Goal: Find specific page/section: Find specific page/section

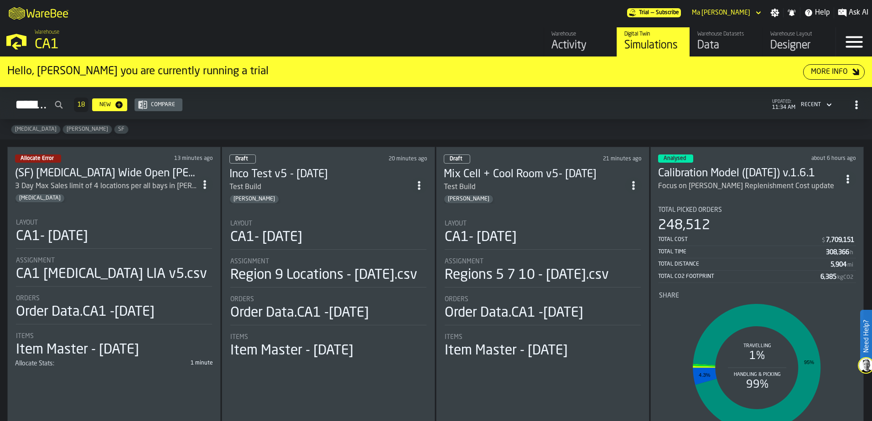
click at [117, 189] on div "3 Day Max Sales limit of 4 locations per all bays in [PERSON_NAME]" at bounding box center [105, 186] width 181 height 11
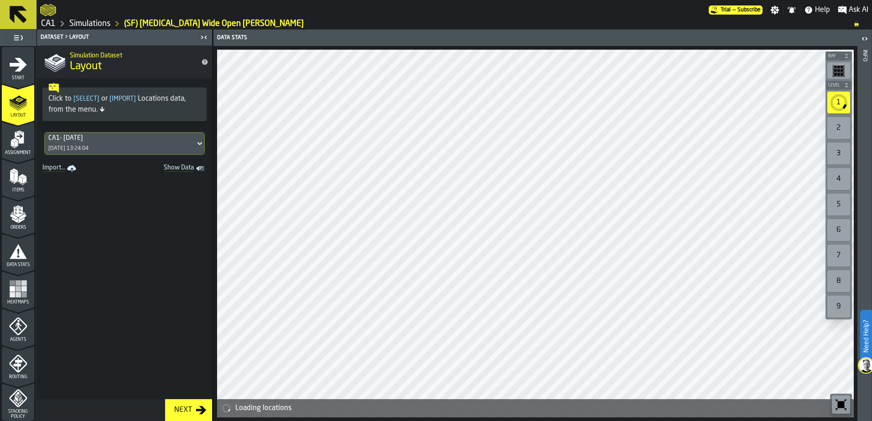
click at [82, 18] on div "Simulations" at bounding box center [83, 23] width 55 height 11
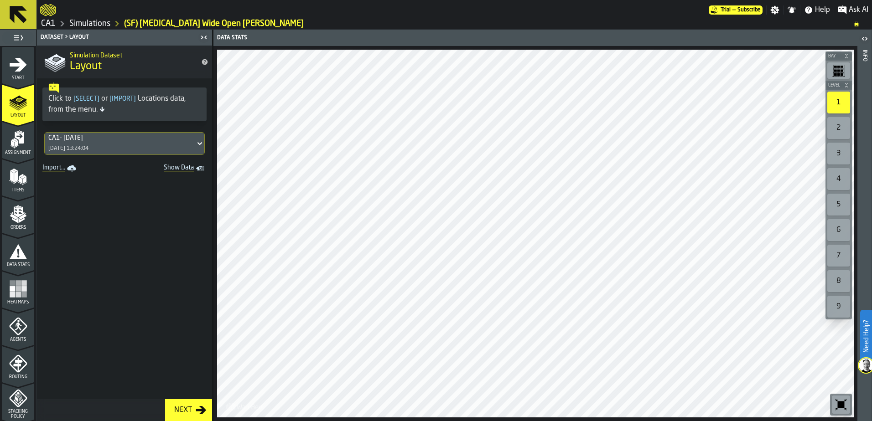
click at [102, 23] on link "Simulations" at bounding box center [89, 24] width 41 height 10
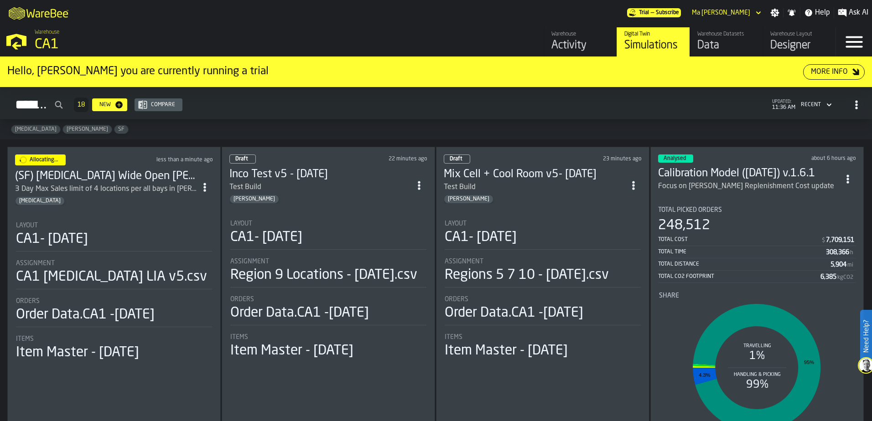
click at [851, 73] on icon "button-More Info" at bounding box center [855, 71] width 9 height 9
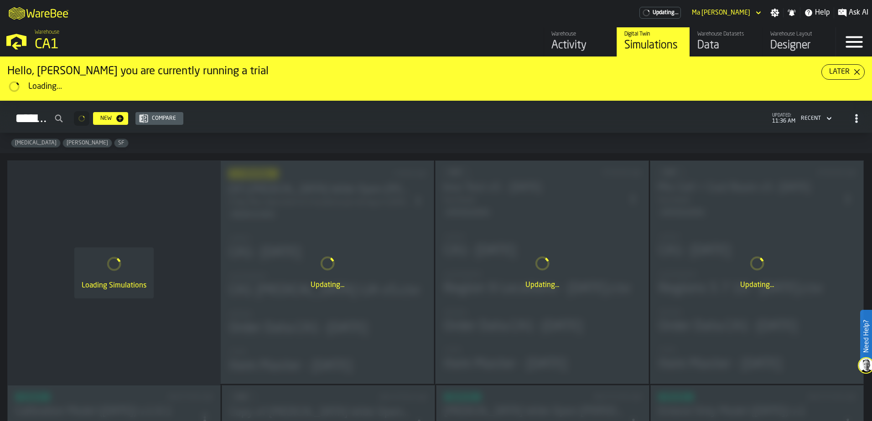
click at [855, 73] on polygon "button-Later" at bounding box center [857, 72] width 6 height 6
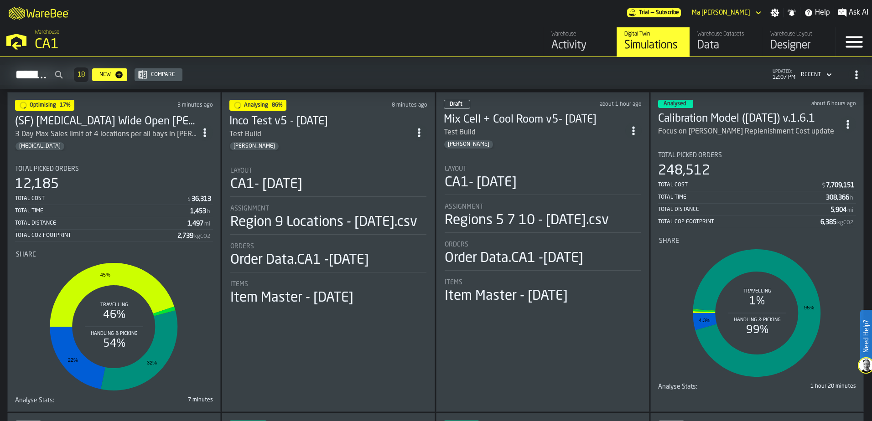
scroll to position [55, 0]
